Goal: Task Accomplishment & Management: Complete application form

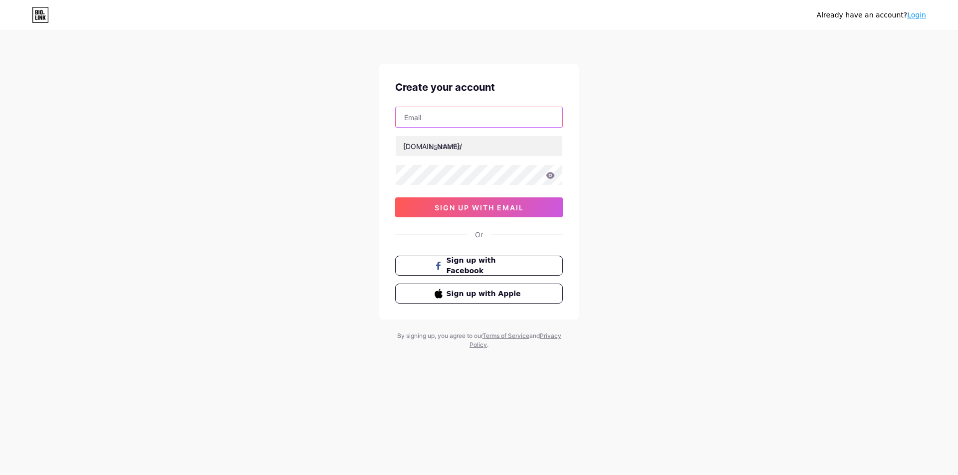
click at [445, 120] on input "text" at bounding box center [478, 117] width 167 height 20
click at [476, 150] on input "text" at bounding box center [478, 146] width 167 height 20
click at [469, 117] on input "gotreeman" at bounding box center [478, 117] width 167 height 20
drag, startPoint x: 453, startPoint y: 123, endPoint x: 370, endPoint y: 125, distance: 83.8
click at [370, 125] on div "Already have an account? Login Create your account gotreeman [DOMAIN_NAME]/ sig…" at bounding box center [479, 191] width 958 height 382
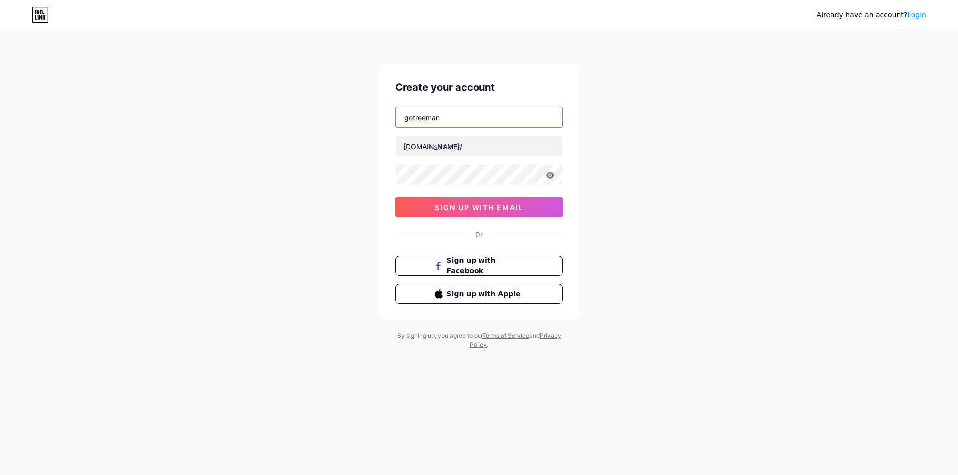
paste input "[EMAIL_ADDRESS][DOMAIN_NAME]"
type input "[EMAIL_ADDRESS][DOMAIN_NAME]"
click at [493, 146] on input "text" at bounding box center [478, 146] width 167 height 20
type input "gotreeman"
click at [550, 176] on icon at bounding box center [550, 175] width 8 height 6
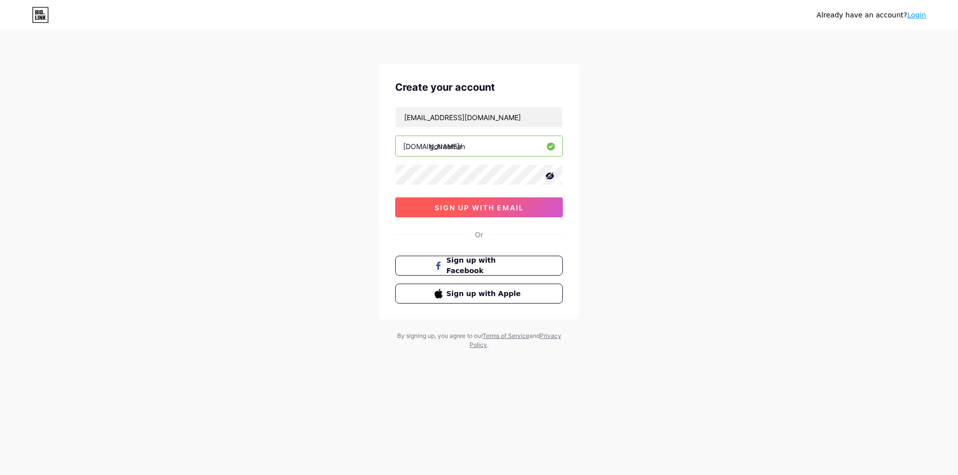
drag, startPoint x: 474, startPoint y: 211, endPoint x: 476, endPoint y: 206, distance: 5.8
click at [474, 211] on span "sign up with email" at bounding box center [478, 207] width 89 height 8
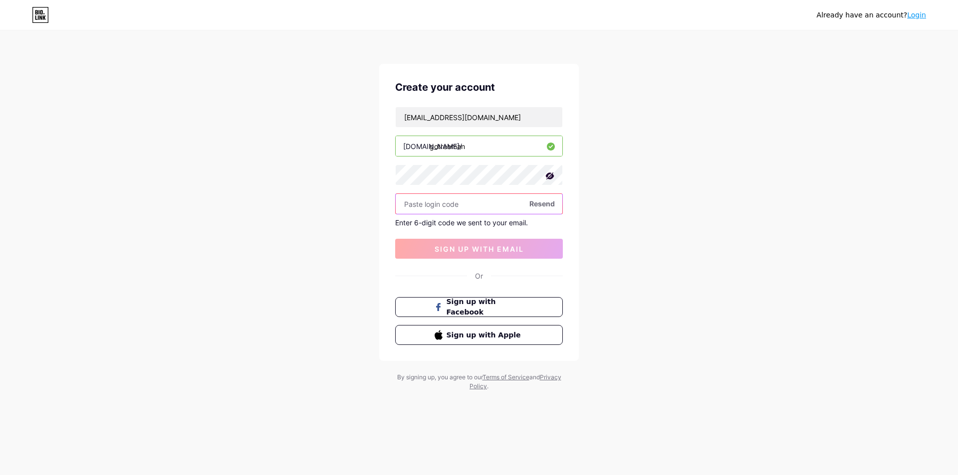
click at [420, 204] on input "text" at bounding box center [478, 204] width 167 height 20
click at [419, 205] on input "text" at bounding box center [478, 204] width 167 height 20
click at [430, 203] on input "text" at bounding box center [478, 204] width 167 height 20
click at [426, 203] on input "text" at bounding box center [478, 204] width 167 height 20
click at [418, 207] on input "text" at bounding box center [478, 204] width 167 height 20
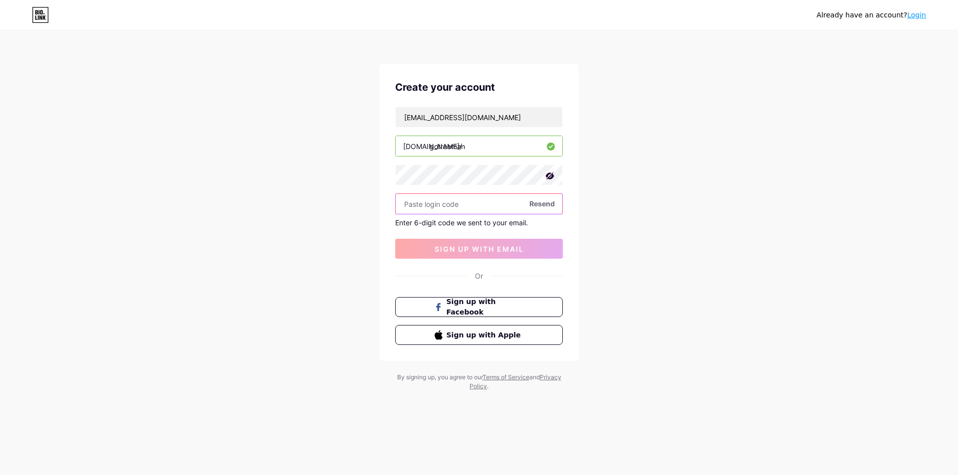
click at [433, 203] on input "text" at bounding box center [478, 204] width 167 height 20
click at [489, 203] on input "text" at bounding box center [478, 204] width 167 height 20
click at [443, 203] on input "text" at bounding box center [478, 204] width 167 height 20
type input "5"
click at [550, 203] on span "Resend" at bounding box center [541, 203] width 25 height 10
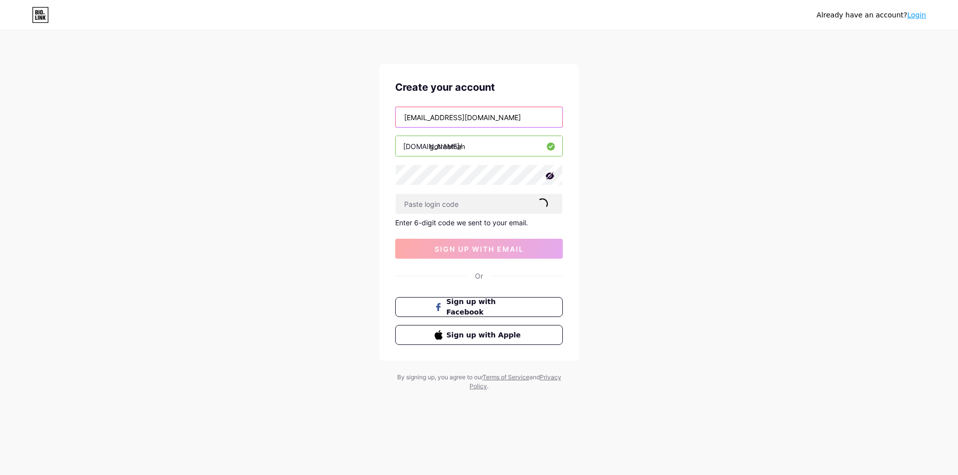
click at [512, 117] on input "[EMAIL_ADDRESS][DOMAIN_NAME]" at bounding box center [478, 117] width 167 height 20
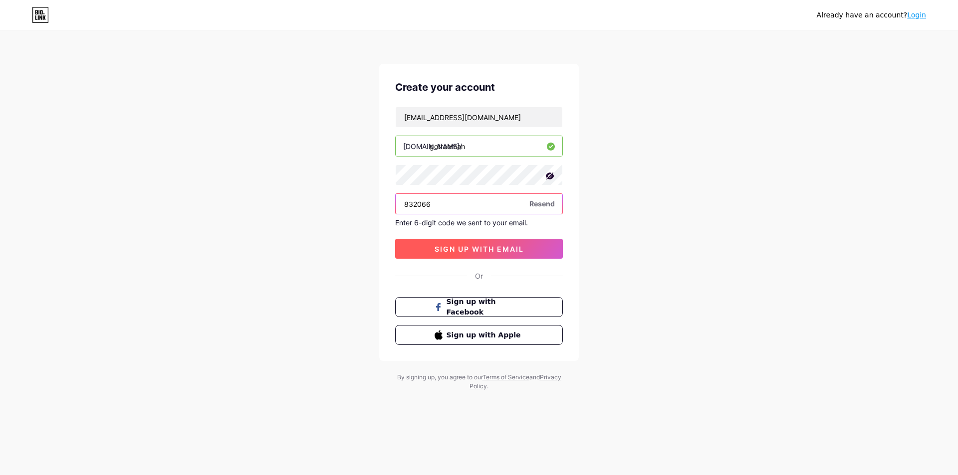
type input "832066"
click at [479, 248] on span "sign up with email" at bounding box center [478, 249] width 89 height 8
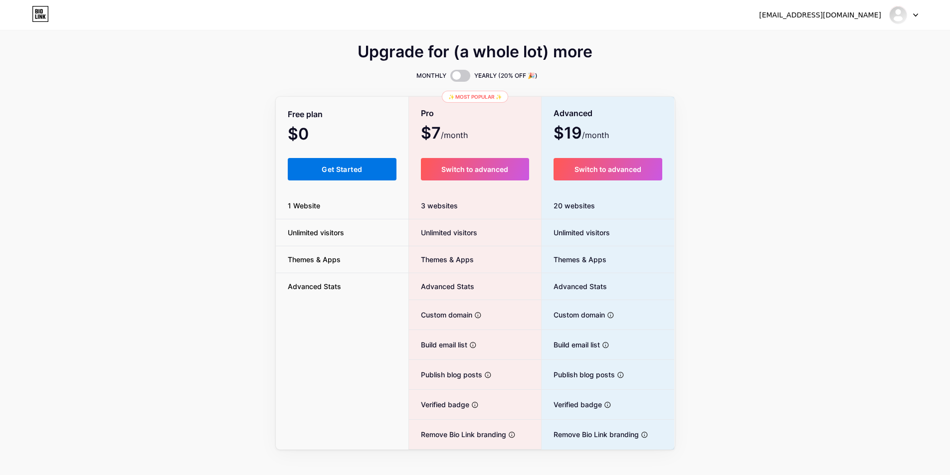
click at [346, 173] on span "Get Started" at bounding box center [342, 169] width 40 height 8
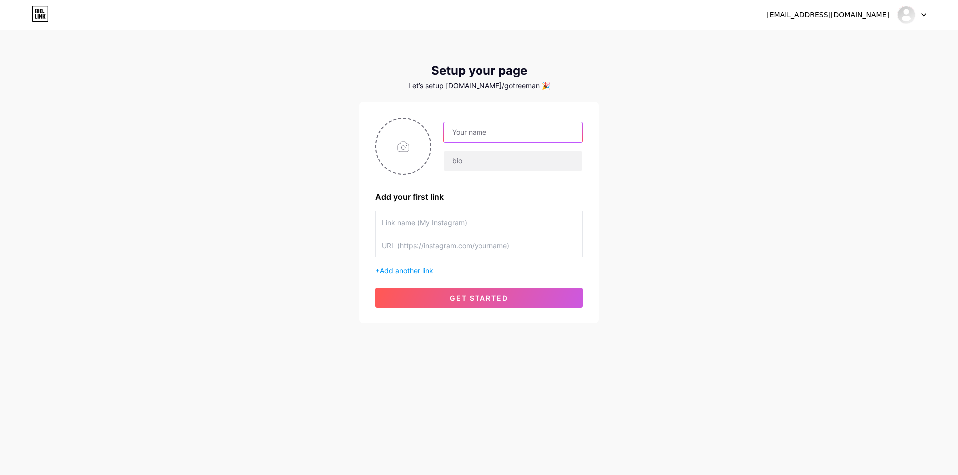
click at [502, 134] on input "text" at bounding box center [512, 132] width 139 height 20
type input "[EMAIL_ADDRESS][DOMAIN_NAME]"
click at [487, 163] on input "text" at bounding box center [512, 161] width 139 height 20
click at [416, 221] on input "text" at bounding box center [479, 222] width 195 height 22
click at [412, 225] on input "text" at bounding box center [479, 222] width 195 height 22
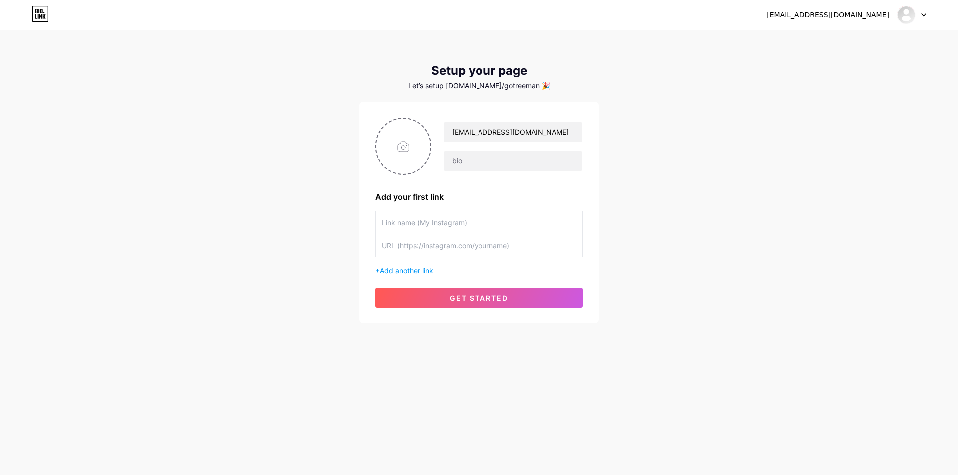
paste input "1️⃣ 🌱 हमारे YouTube चैनल को सब्सक्राइब करें"
type input "1️⃣ 🌱 हमारे YouTube चैनल को सब्सक्राइब करें"
click at [420, 250] on input "text" at bounding box center [479, 245] width 195 height 22
paste input "[URL][DOMAIN_NAME]"
type input "[URL][DOMAIN_NAME]"
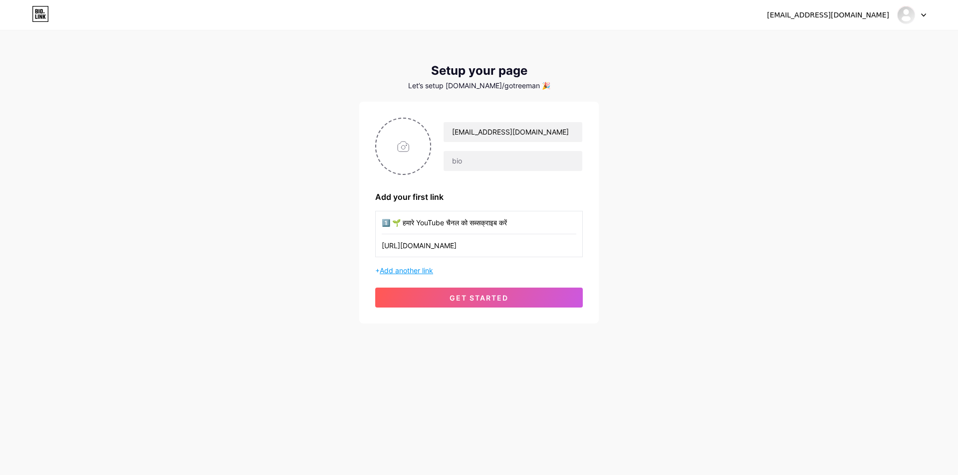
click at [400, 271] on span "Add another link" at bounding box center [406, 270] width 53 height 8
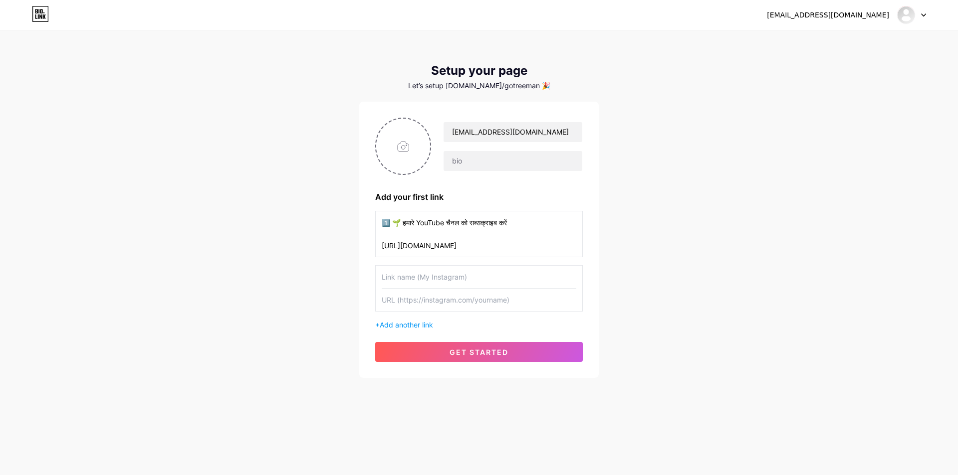
click at [404, 274] on input "text" at bounding box center [479, 277] width 195 height 22
click at [414, 276] on input "text" at bounding box center [479, 277] width 195 height 22
paste input "2️⃣ 📸 हमें Instagram पर फॉलो करें"
type input "2️⃣ 📸 हमें Instagram पर फॉलो करें"
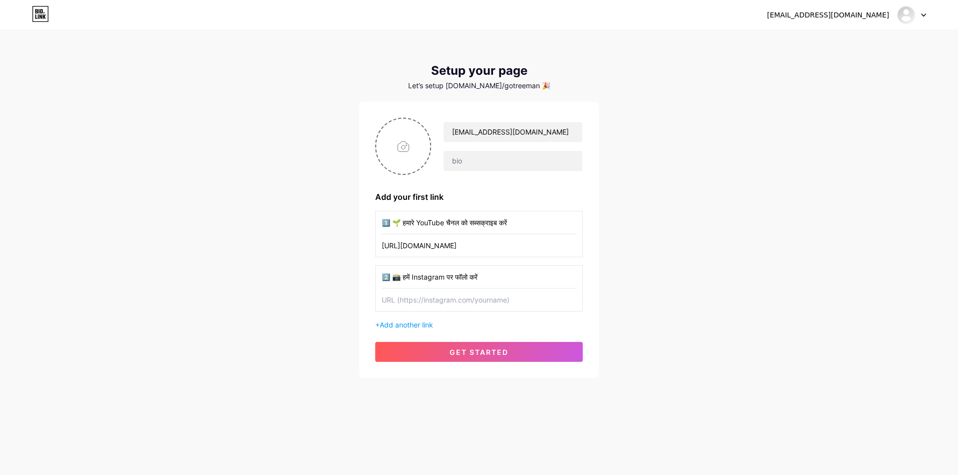
click at [441, 162] on div "[EMAIL_ADDRESS][DOMAIN_NAME]" at bounding box center [507, 147] width 152 height 50
click at [432, 303] on input "text" at bounding box center [479, 300] width 195 height 22
paste input "[URL][DOMAIN_NAME]"
type input "[URL][DOMAIN_NAME]"
click at [392, 321] on span "Add another link" at bounding box center [406, 325] width 53 height 8
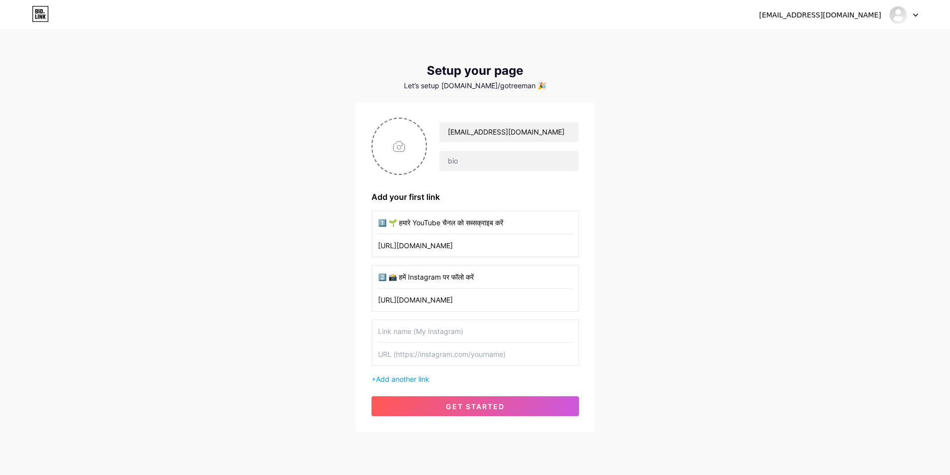
click at [430, 337] on input "text" at bounding box center [475, 331] width 195 height 22
paste input "3️⃣ 🌍 हमारी वेबसाइट देखें"
type input "3️⃣ 🌍 हमारी वेबसाइट देखें"
click at [415, 356] on input "text" at bounding box center [475, 354] width 195 height 22
paste input "[URL][DOMAIN_NAME]"
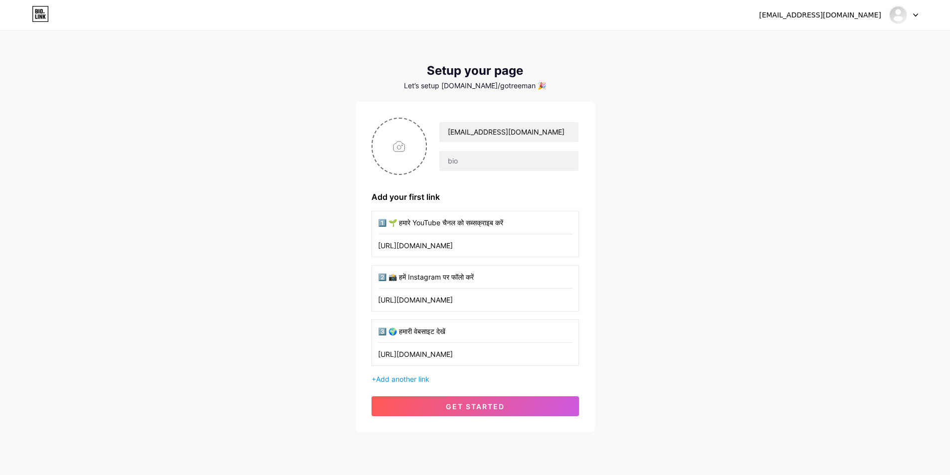
type input "[URL][DOMAIN_NAME]"
click at [454, 244] on input "[URL][DOMAIN_NAME]" at bounding box center [475, 245] width 195 height 22
click at [392, 381] on span "Add another link" at bounding box center [402, 379] width 53 height 8
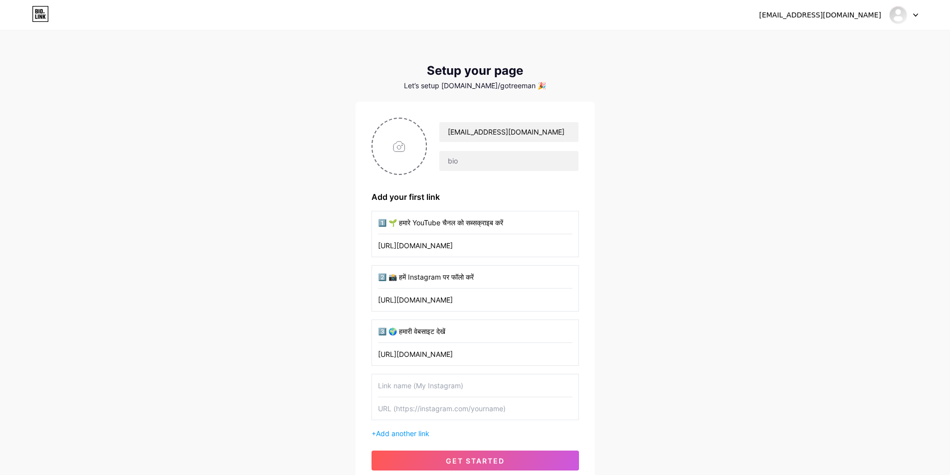
click at [401, 383] on input "text" at bounding box center [475, 386] width 195 height 22
type input "4️⃣ 💬 WhatsApp से जुड़ें"
click at [439, 410] on input "text" at bounding box center [475, 408] width 195 height 22
paste input "[URL][DOMAIN_NAME]"
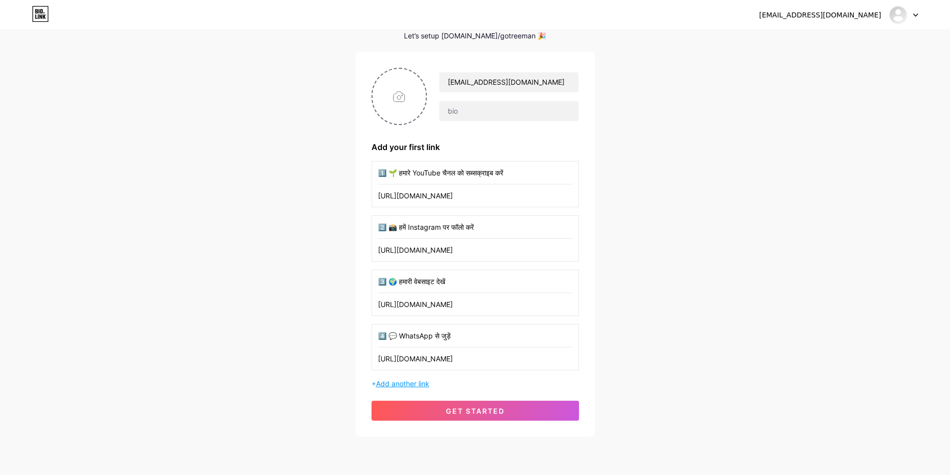
type input "[URL][DOMAIN_NAME]"
click at [411, 380] on span "Add another link" at bounding box center [402, 384] width 53 height 8
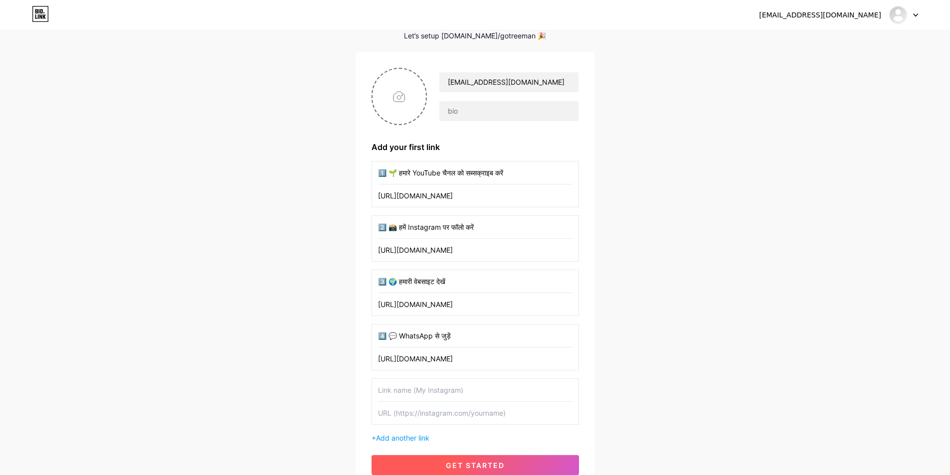
click at [464, 461] on span "get started" at bounding box center [475, 465] width 59 height 8
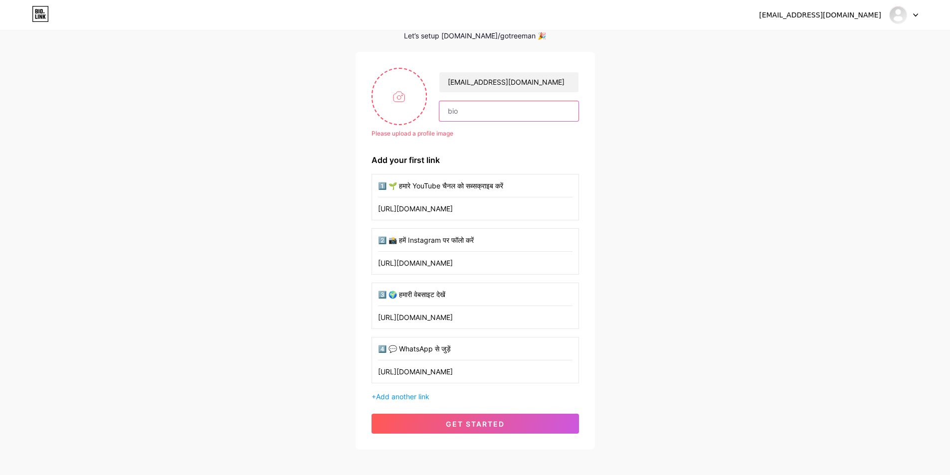
click at [474, 107] on input "text" at bounding box center [508, 111] width 139 height 20
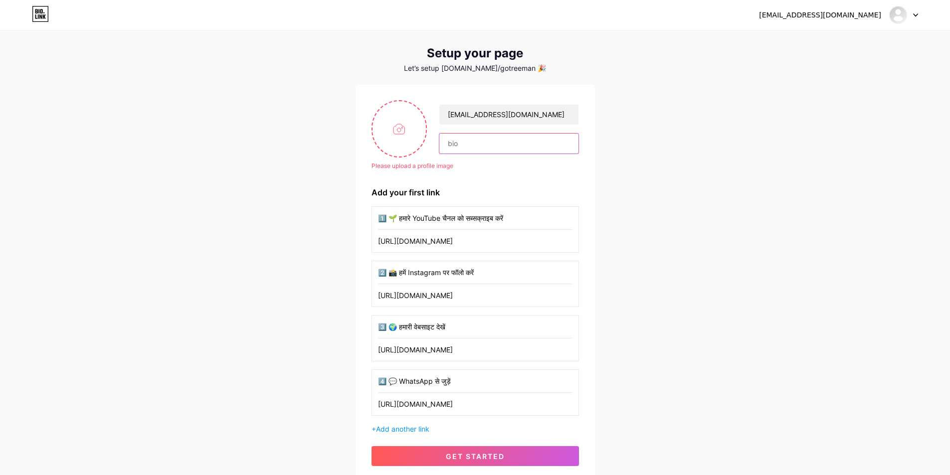
scroll to position [0, 0]
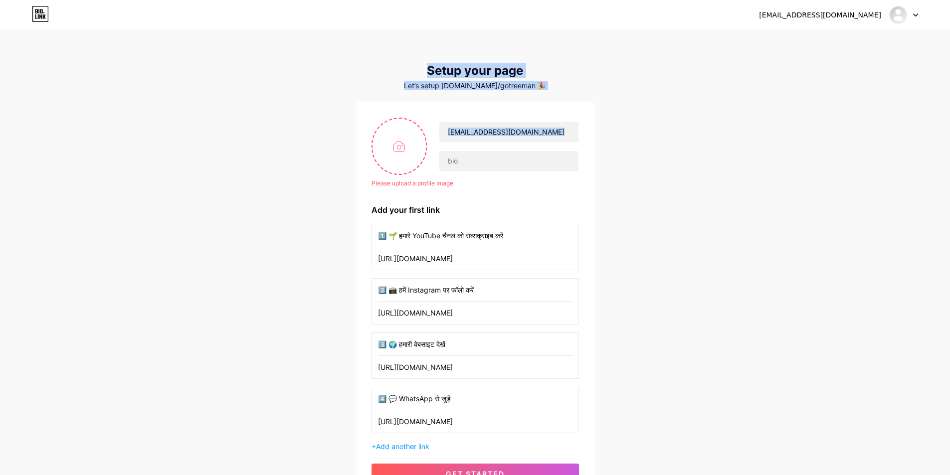
drag, startPoint x: 419, startPoint y: 67, endPoint x: 514, endPoint y: 172, distance: 140.9
click at [514, 172] on div "Setup your page Let’s setup [DOMAIN_NAME]/gotreeman 🎉 Please upload a profile i…" at bounding box center [475, 282] width 239 height 436
click at [538, 129] on input "[EMAIL_ADDRESS][DOMAIN_NAME]" at bounding box center [508, 132] width 139 height 20
click at [550, 129] on input "[EMAIL_ADDRESS][DOMAIN_NAME]" at bounding box center [508, 132] width 139 height 20
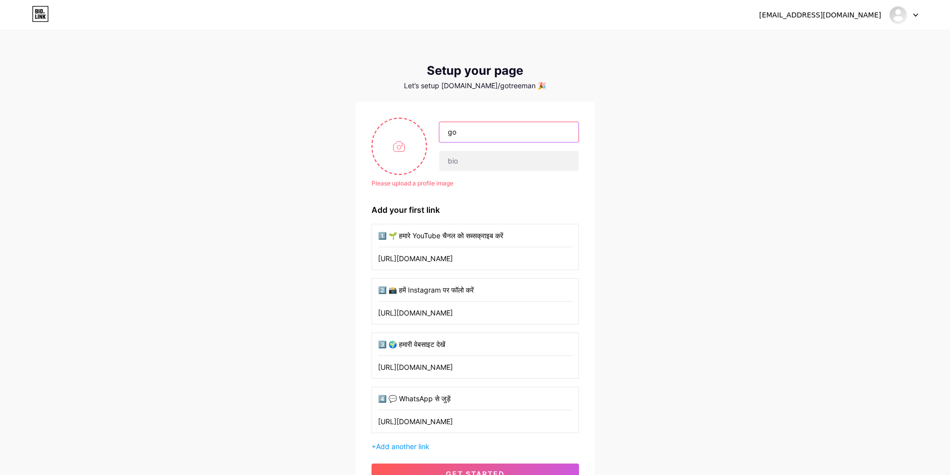
type input "g"
click at [381, 51] on div "[EMAIL_ADDRESS][DOMAIN_NAME] Dashboard Logout Setup your page Let’s setup [DOMA…" at bounding box center [475, 266] width 950 height 532
drag, startPoint x: 418, startPoint y: 59, endPoint x: 491, endPoint y: 177, distance: 138.1
click at [491, 178] on div "[EMAIL_ADDRESS][DOMAIN_NAME] Dashboard Logout Setup your page Let’s setup [DOMA…" at bounding box center [475, 266] width 950 height 532
click at [401, 37] on div "[EMAIL_ADDRESS][DOMAIN_NAME] Dashboard Logout Setup your page Let’s setup [DOMA…" at bounding box center [475, 266] width 950 height 532
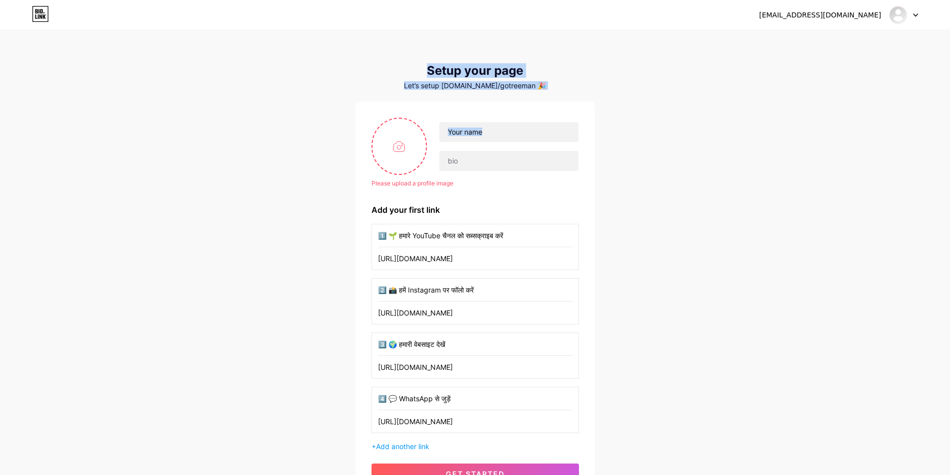
drag, startPoint x: 440, startPoint y: 93, endPoint x: 463, endPoint y: 173, distance: 83.0
click at [463, 173] on div "[EMAIL_ADDRESS][DOMAIN_NAME] Dashboard Logout Setup your page Let’s setup [DOMA…" at bounding box center [475, 266] width 950 height 532
copy div "Setup your page Let’s setup [DOMAIN_NAME]/[PERSON_NAME] 🎉 Please upload a profi…"
click at [505, 133] on input "text" at bounding box center [508, 132] width 139 height 20
type input "GOTREEMAN"
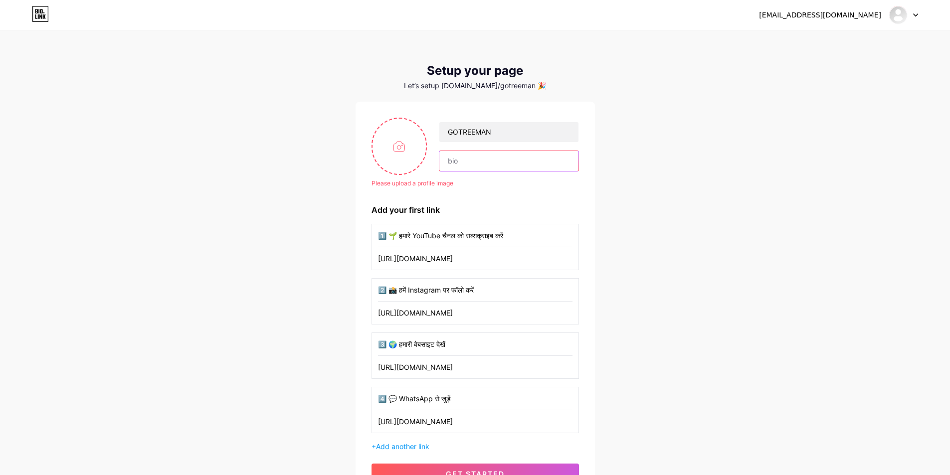
click at [459, 157] on input "text" at bounding box center [508, 161] width 139 height 20
click at [461, 162] on input "text" at bounding box center [508, 161] width 139 height 20
paste input "🌱 पेड़ लगाओ, जीवन बचाओ | Nature & Green Mission 💚"
type input "🌱 पेड़ लगाओ, जीवन बचाओ | Nature & Green Mission 💚"
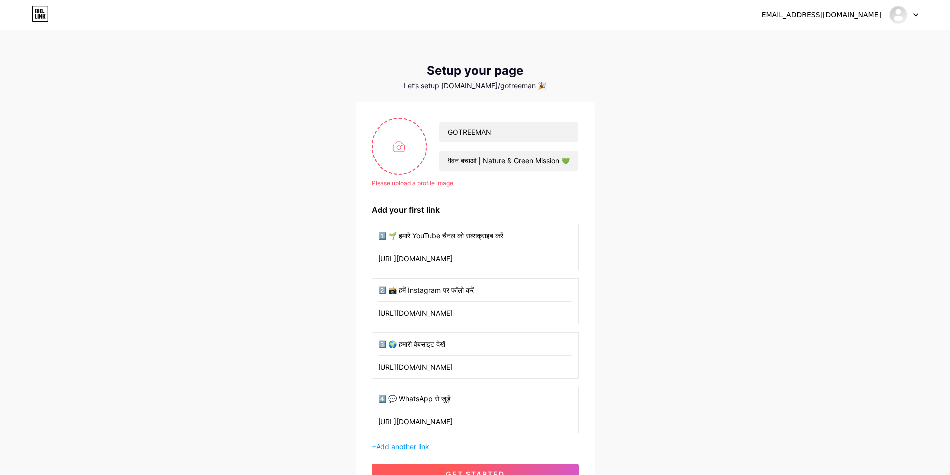
click at [457, 469] on button "get started" at bounding box center [475, 474] width 207 height 20
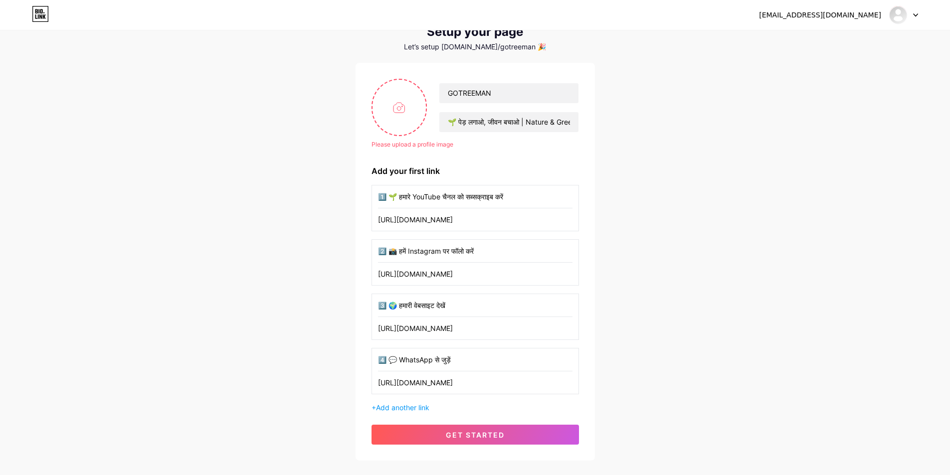
scroll to position [50, 0]
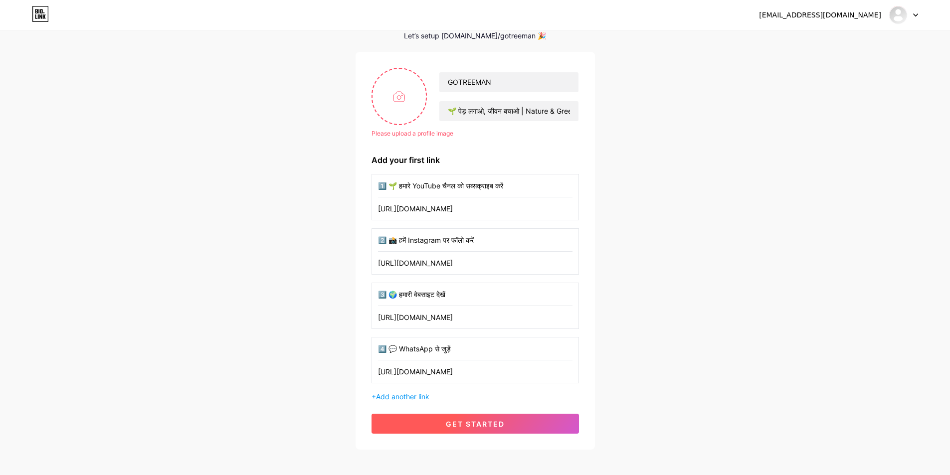
click at [474, 421] on span "get started" at bounding box center [475, 424] width 59 height 8
click at [473, 417] on button "get started" at bounding box center [475, 424] width 207 height 20
click at [396, 111] on input "file" at bounding box center [400, 96] width 54 height 55
type input "C:\fakepath\logo.png"
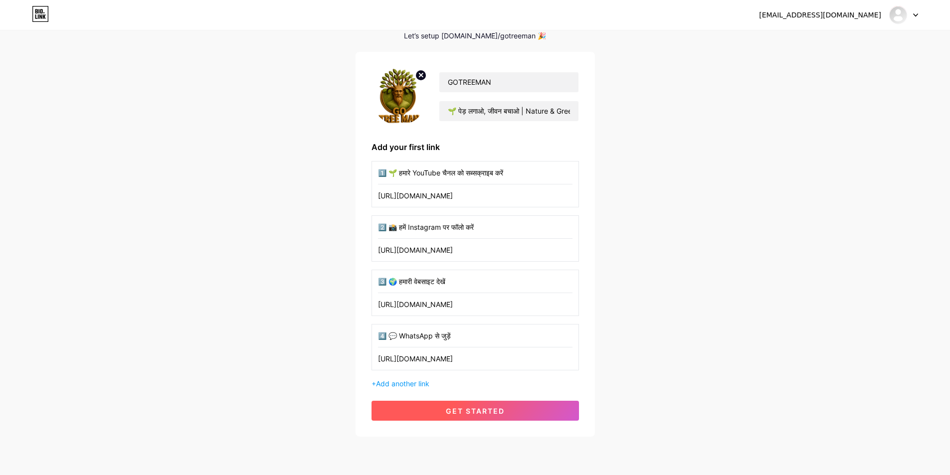
click at [470, 413] on span "get started" at bounding box center [475, 411] width 59 height 8
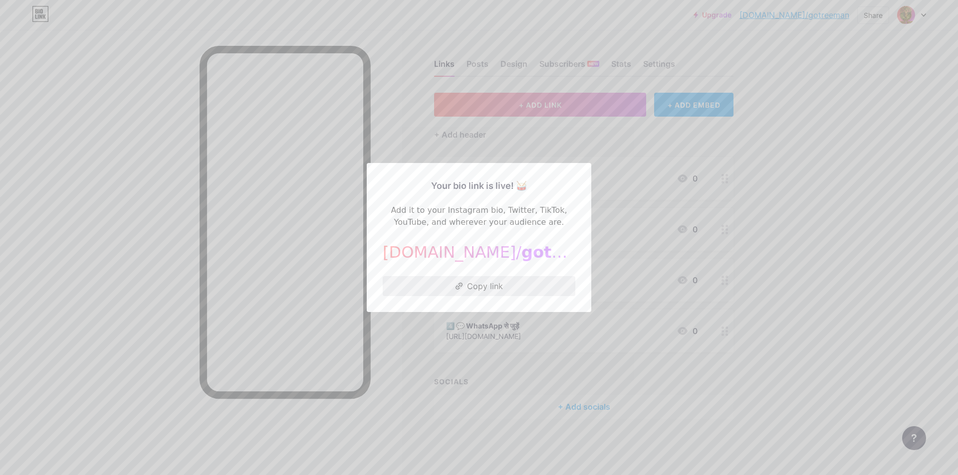
click at [485, 287] on button "Copy link" at bounding box center [479, 286] width 193 height 20
drag, startPoint x: 404, startPoint y: 251, endPoint x: 546, endPoint y: 257, distance: 141.2
click at [546, 257] on div "[DOMAIN_NAME]/ gotreeman" at bounding box center [479, 252] width 193 height 24
click at [620, 196] on div at bounding box center [479, 237] width 958 height 475
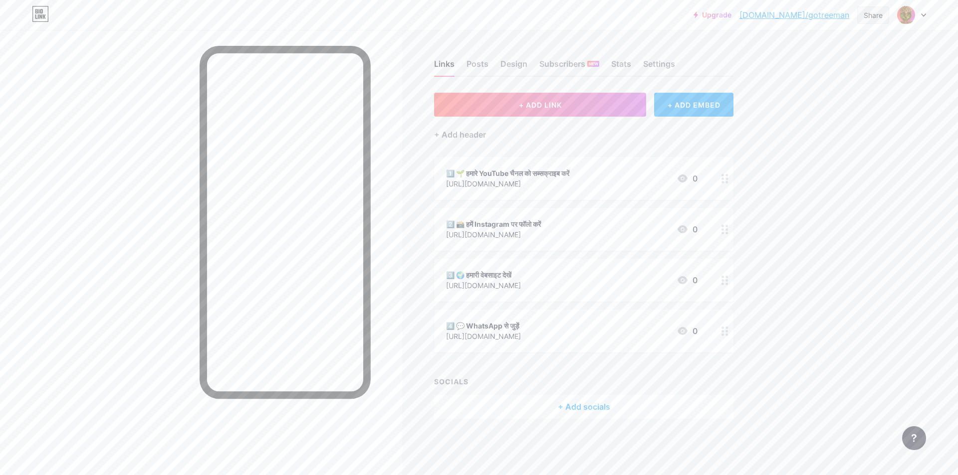
click at [866, 15] on div "Share" at bounding box center [872, 15] width 19 height 10
click at [811, 50] on div "Copy link" at bounding box center [814, 51] width 149 height 24
